Goal: Information Seeking & Learning: Learn about a topic

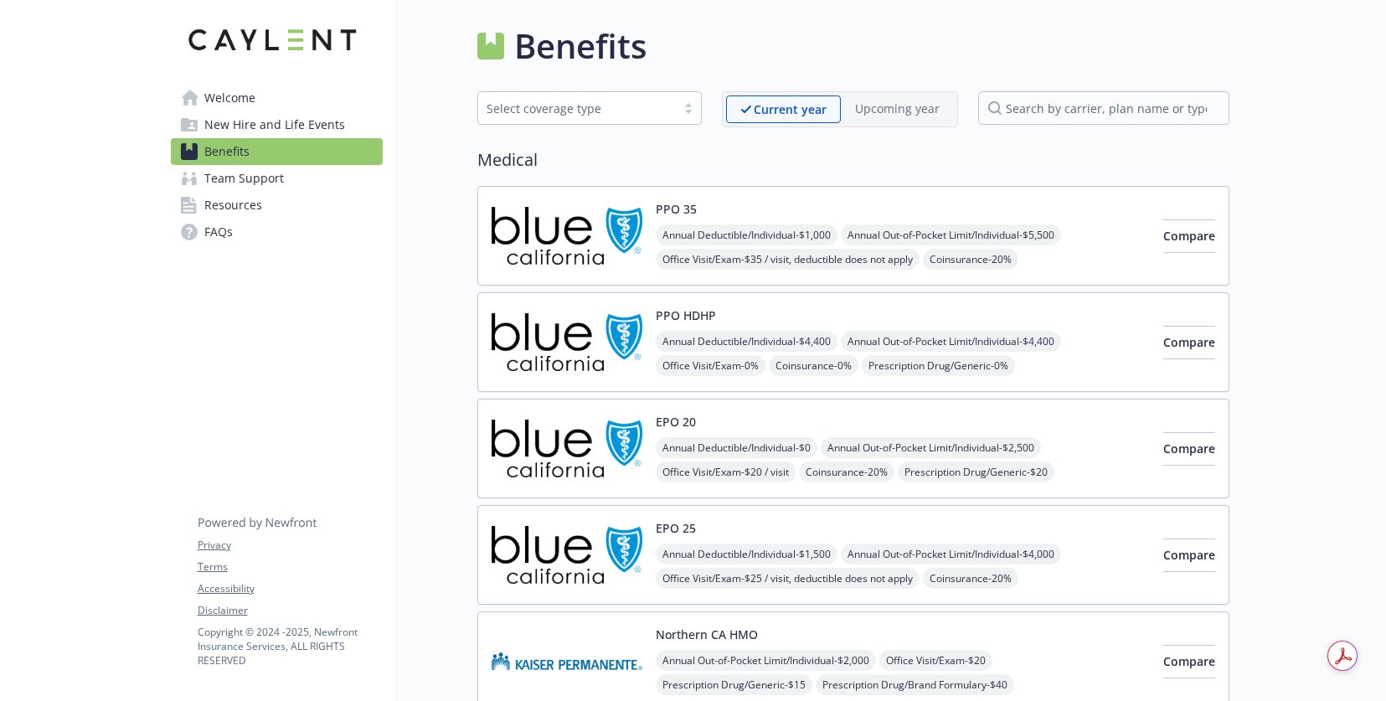
click at [1096, 259] on div "PPO 35 Annual Deductible/Individual - $1,000 Annual Out-of-Pocket Limit/Individ…" at bounding box center [853, 236] width 752 height 100
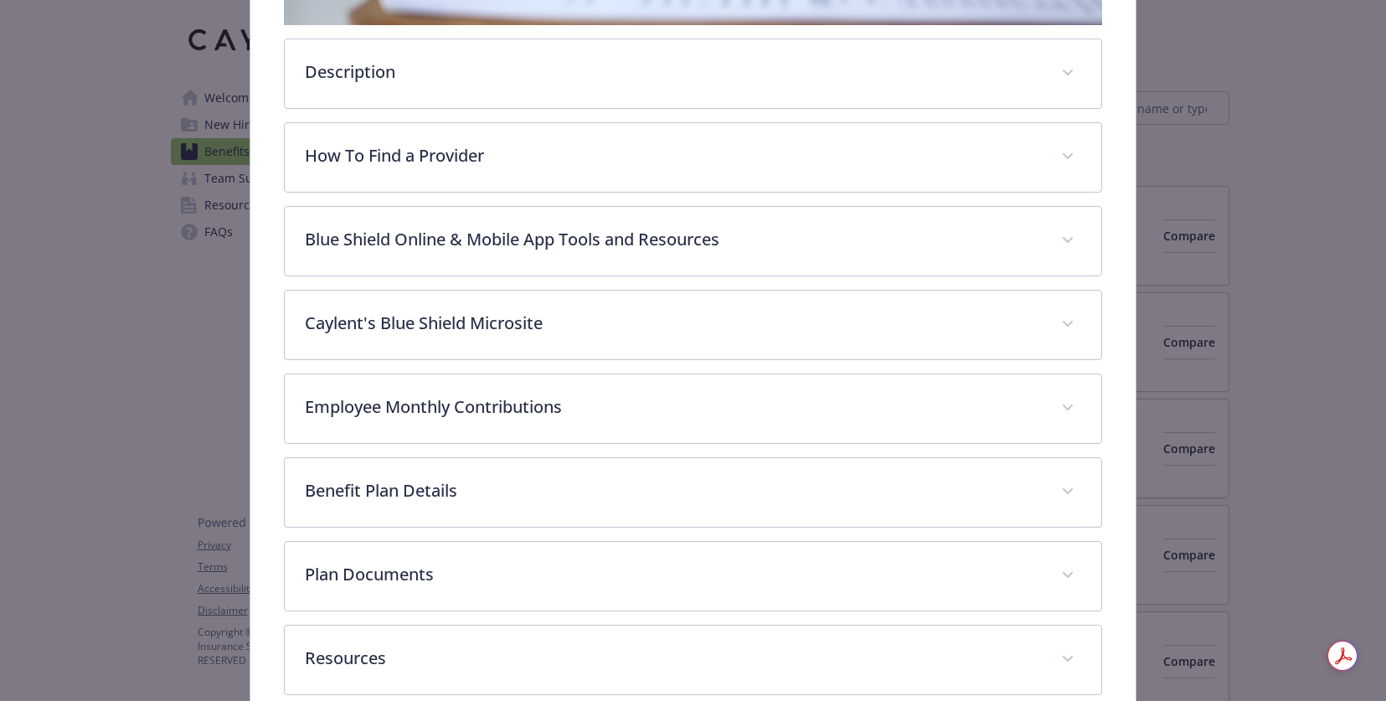
scroll to position [536, 0]
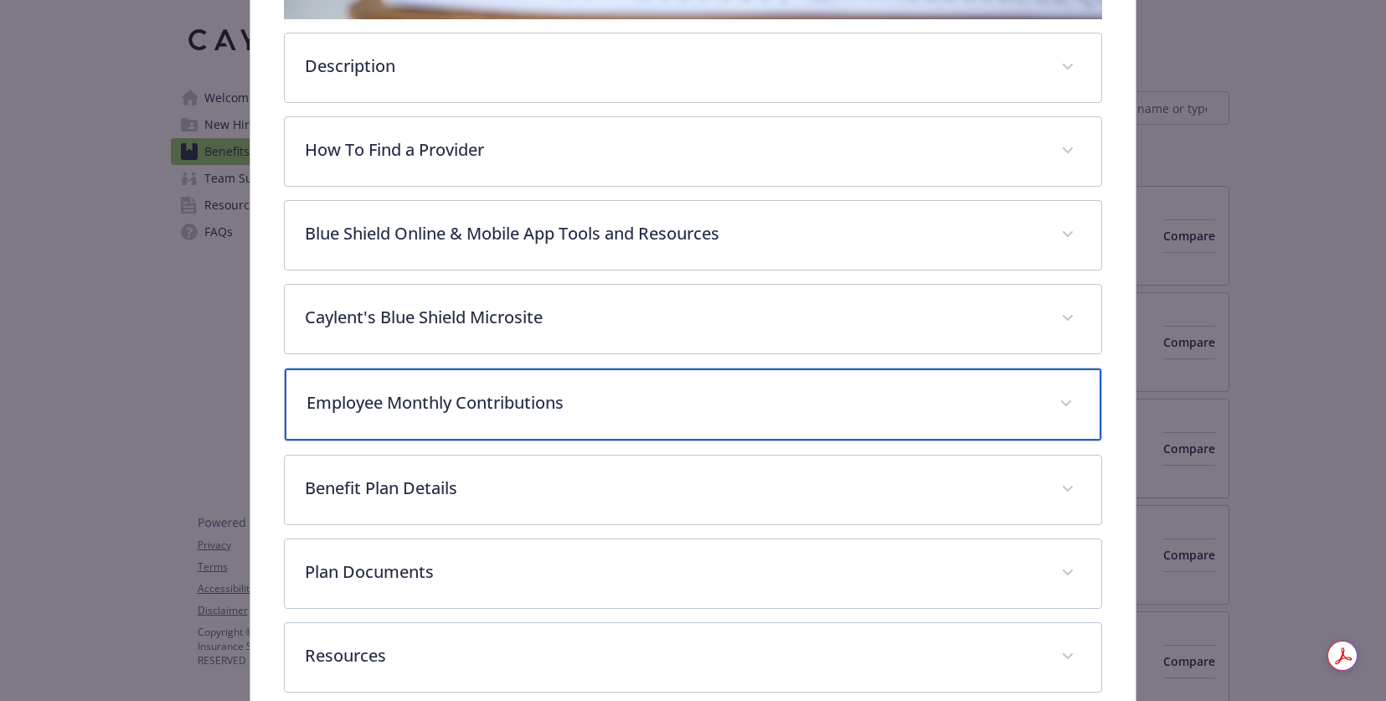
click at [417, 393] on p "Employee Monthly Contributions" at bounding box center [673, 402] width 733 height 25
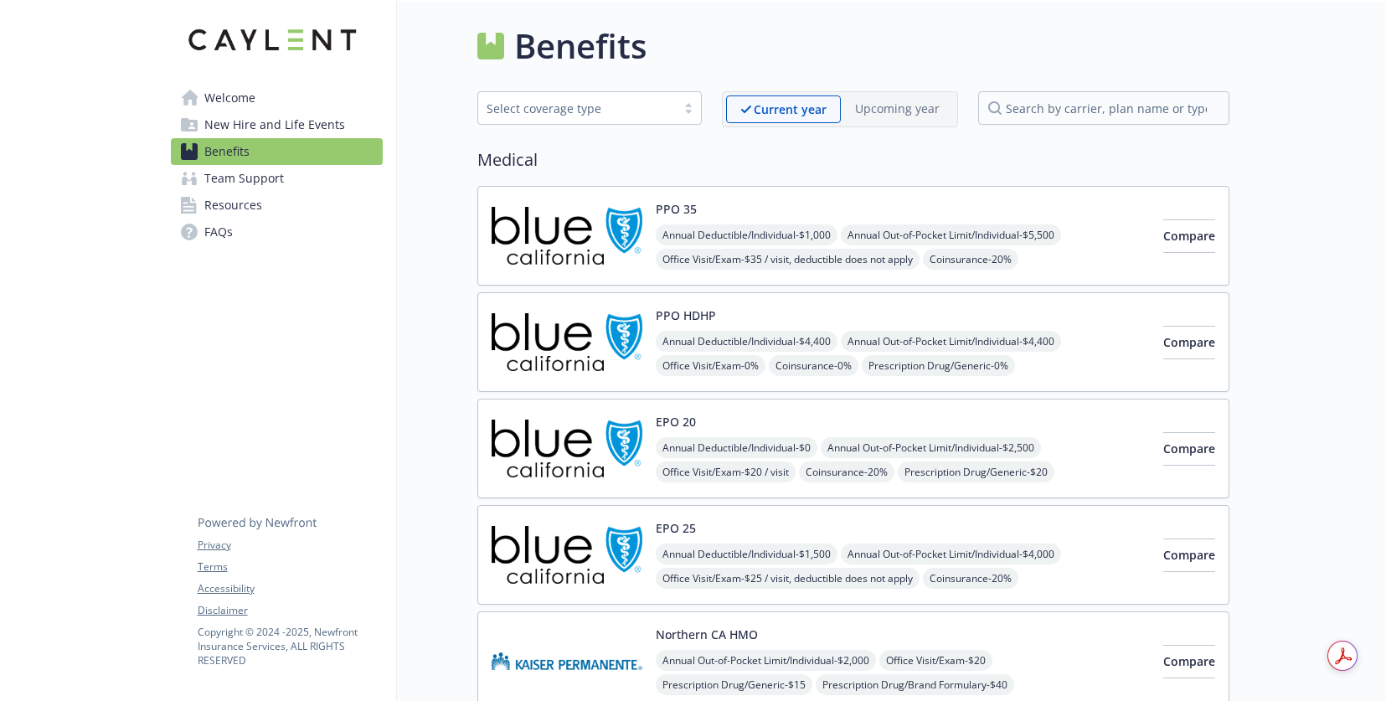
click at [884, 201] on div "PPO 35 Annual Deductible/Individual - $1,000 Annual Out-of-Pocket Limit/Individ…" at bounding box center [903, 235] width 494 height 71
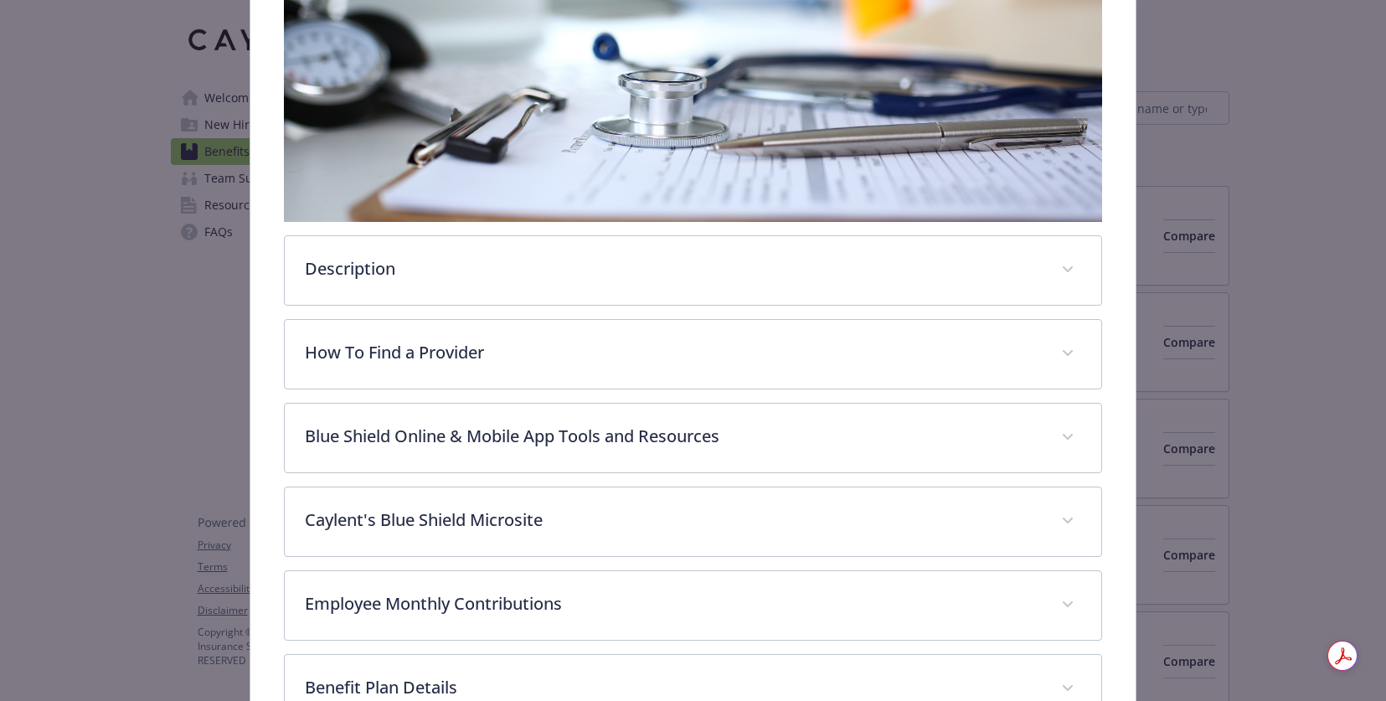
scroll to position [539, 0]
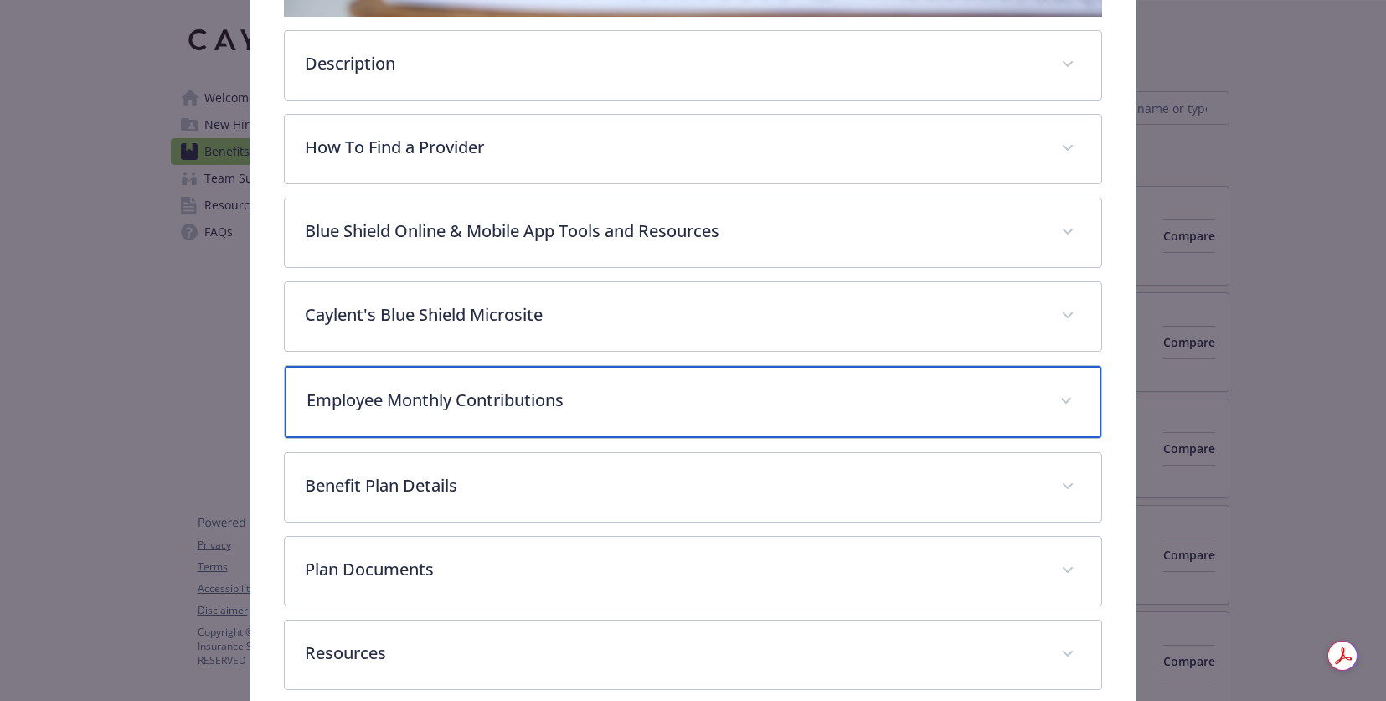
click at [410, 388] on p "Employee Monthly Contributions" at bounding box center [673, 400] width 733 height 25
